Goal: Find specific page/section: Find specific page/section

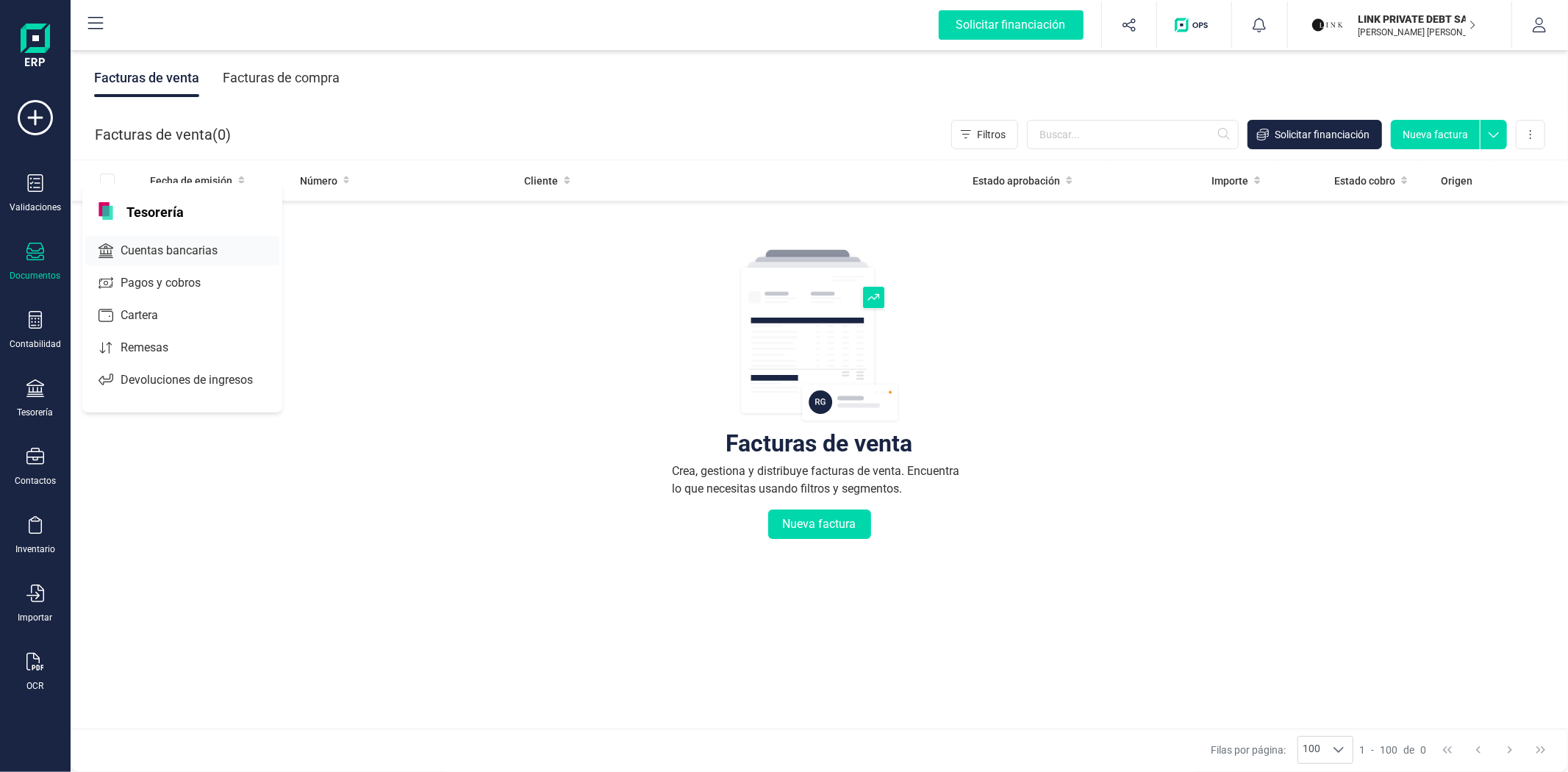
click at [167, 257] on span "Cuentas bancarias" at bounding box center [179, 250] width 129 height 17
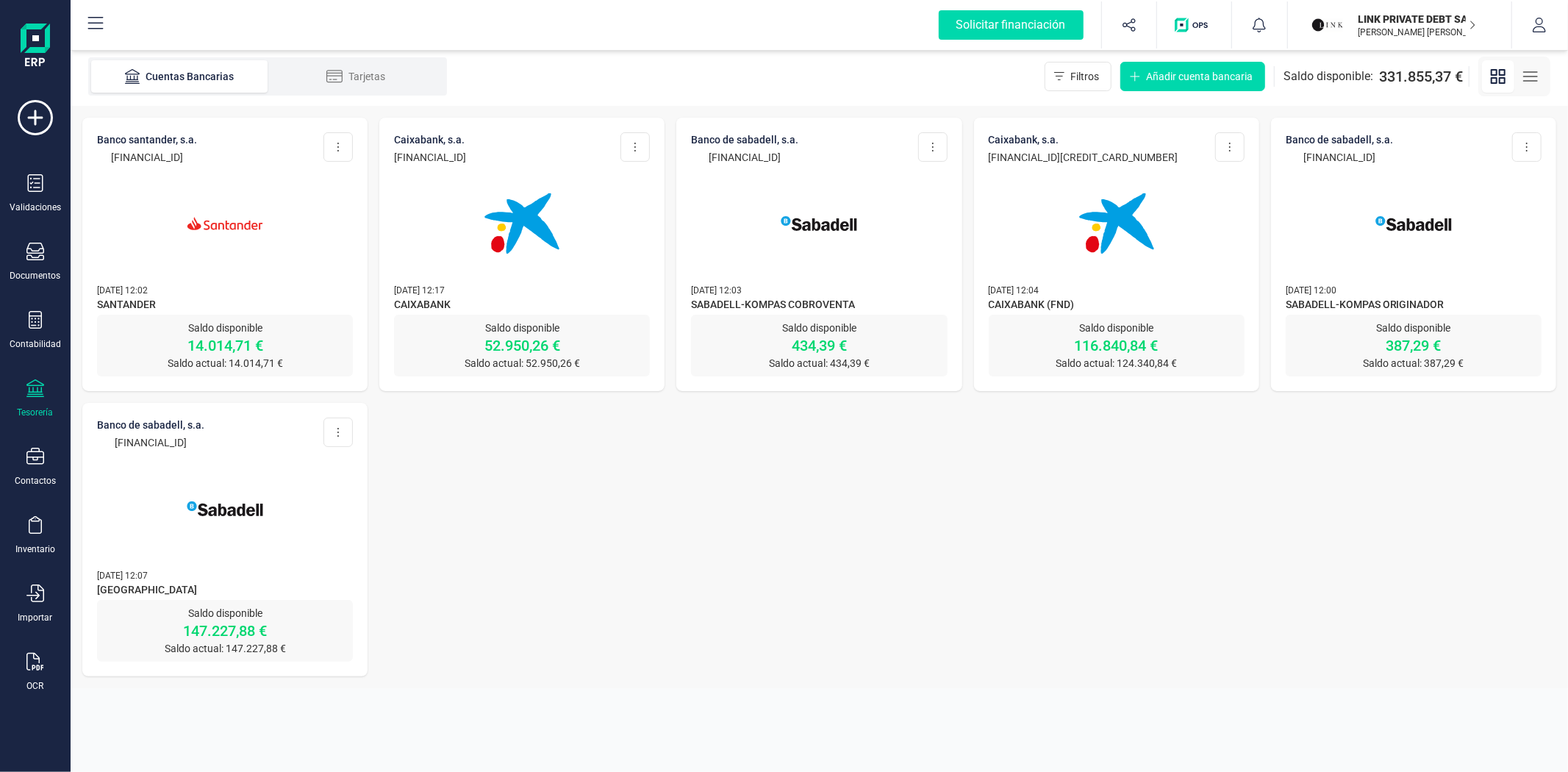
click at [195, 525] on img at bounding box center [224, 508] width 123 height 123
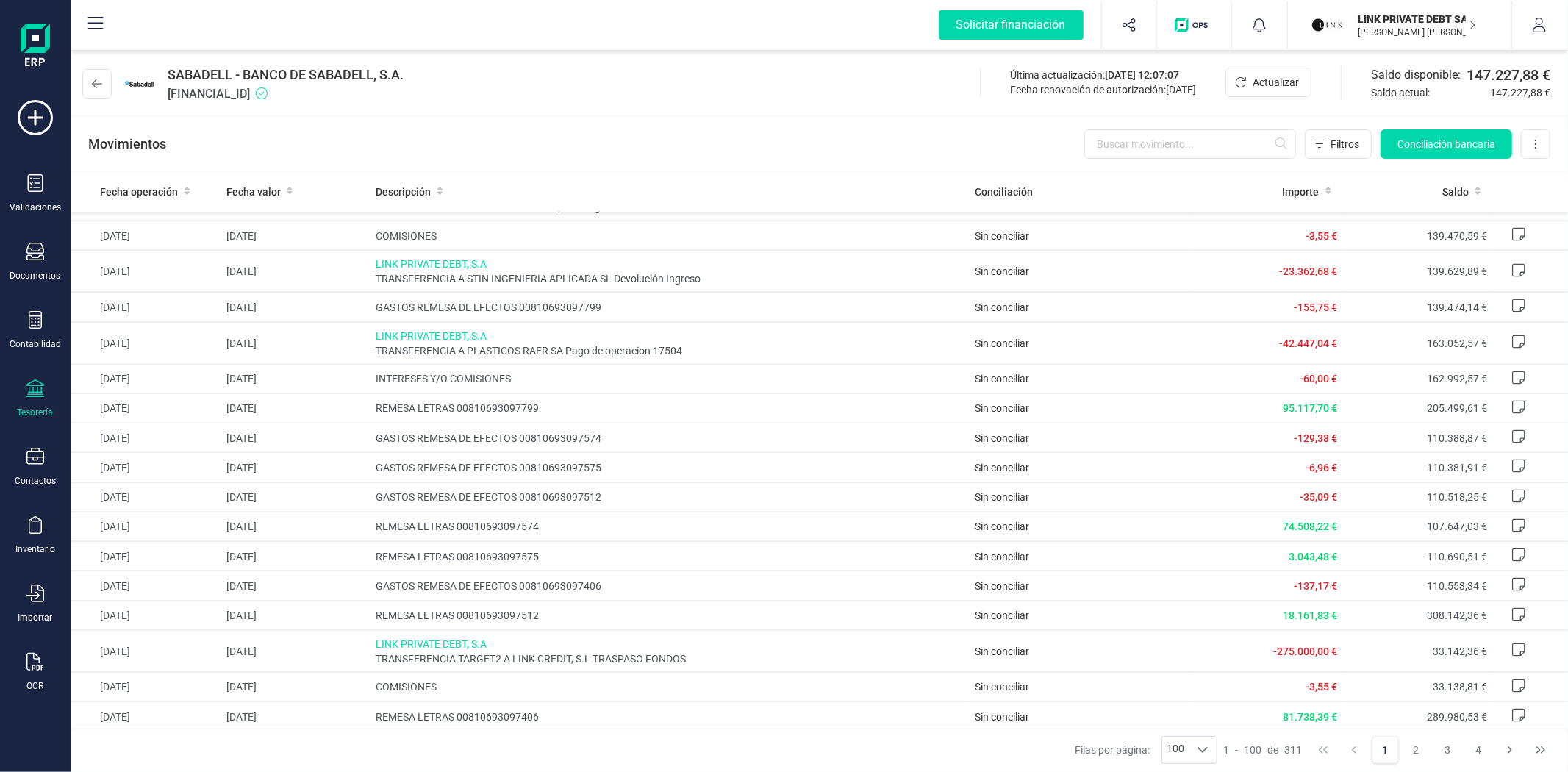
scroll to position [1797, 0]
click at [538, 91] on div "SABADELL - BANCO DE SABADELL, S.A. [FINANCIAL_ID] Última actualización: [DATE] …" at bounding box center [819, 80] width 1497 height 68
click at [546, 100] on div "SABADELL - BANCO DE SABADELL, S.A. [FINANCIAL_ID] Última actualización: [DATE] …" at bounding box center [819, 80] width 1497 height 68
click at [100, 81] on icon at bounding box center [96, 84] width 11 height 11
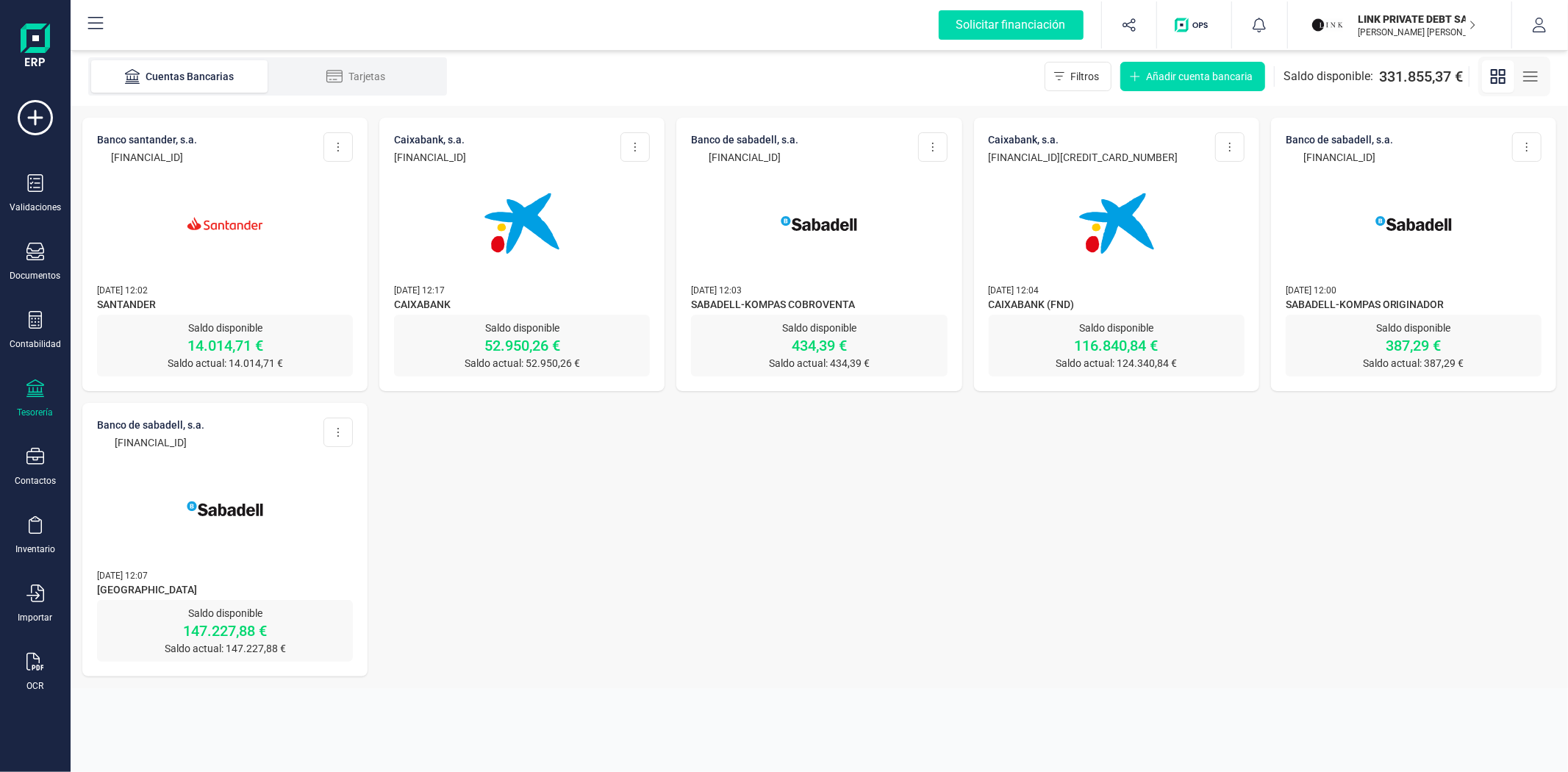
click at [573, 468] on div "BANCO SANTANDER, S.A. [FINANCIAL_ID] Editar cuenta Actualizar Desconectar cuent…" at bounding box center [819, 397] width 1497 height 583
